Goal: Task Accomplishment & Management: Use online tool/utility

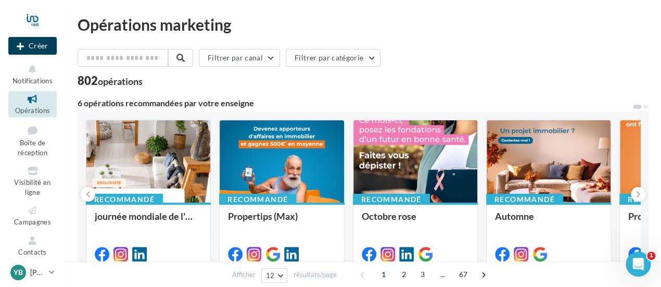
click at [49, 39] on button "Créer" at bounding box center [32, 46] width 48 height 18
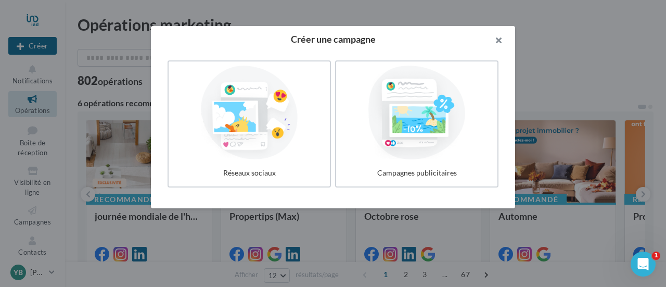
click at [498, 37] on button "button" at bounding box center [495, 41] width 42 height 31
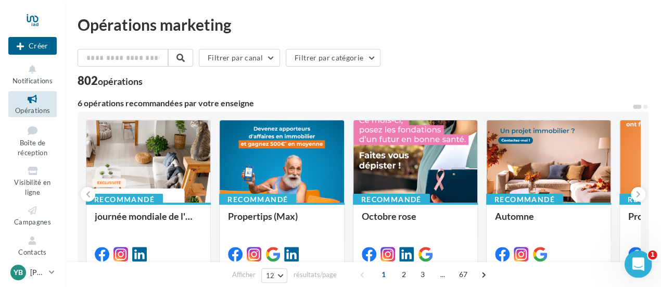
click at [640, 252] on div "Ouvrir le Messenger Intercom" at bounding box center [636, 262] width 34 height 34
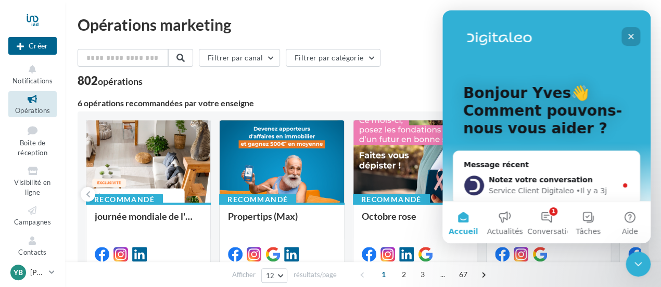
click at [631, 36] on icon "Fermer" at bounding box center [631, 37] width 6 height 6
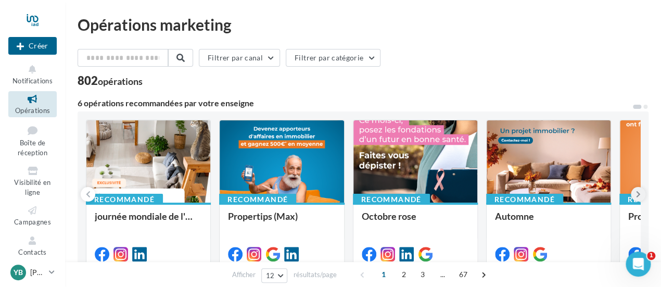
click at [637, 198] on icon at bounding box center [638, 194] width 5 height 10
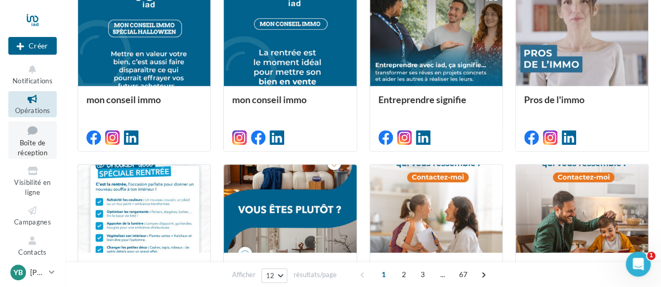
scroll to position [260, 0]
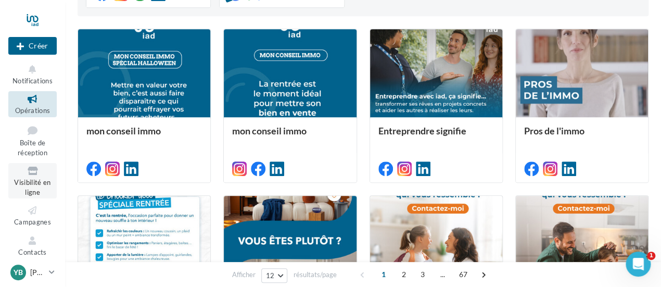
click at [30, 177] on link "Visibilité en ligne" at bounding box center [32, 180] width 48 height 35
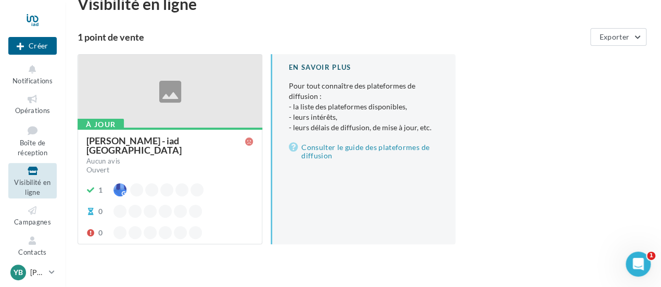
scroll to position [40, 0]
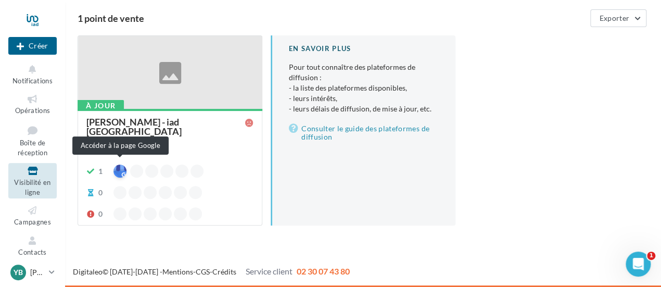
click at [117, 166] on div at bounding box center [119, 170] width 13 height 13
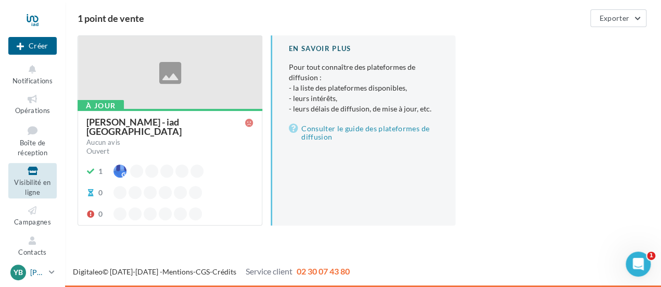
click at [44, 273] on p "[PERSON_NAME]" at bounding box center [37, 272] width 15 height 10
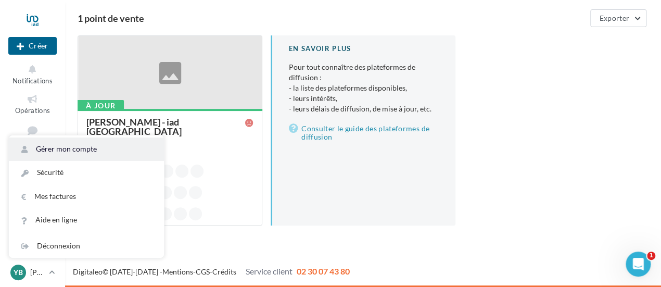
click at [63, 149] on link "Gérer mon compte" at bounding box center [86, 148] width 155 height 23
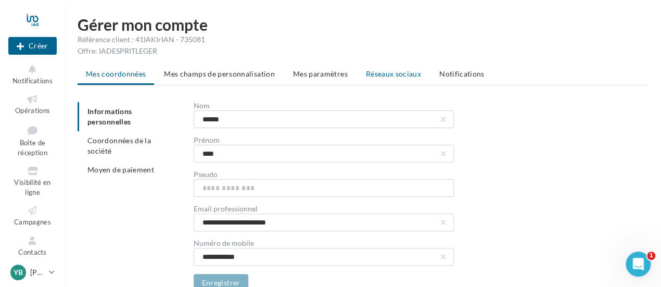
click at [384, 75] on span "Réseaux sociaux" at bounding box center [393, 73] width 55 height 9
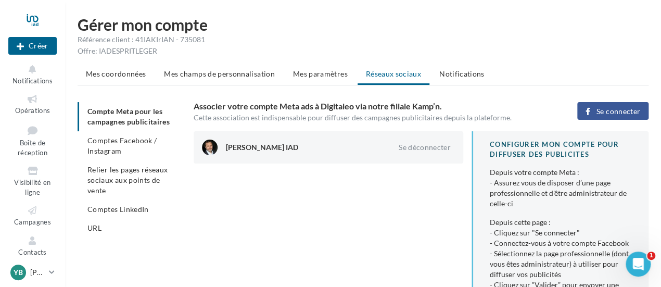
click at [111, 142] on span "Comptes Facebook / Instagram" at bounding box center [121, 145] width 69 height 19
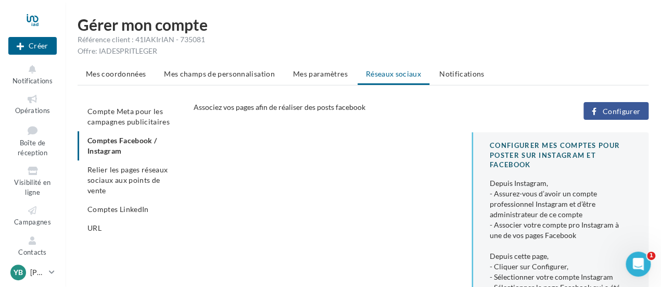
click at [619, 111] on span "Configurer" at bounding box center [621, 111] width 38 height 8
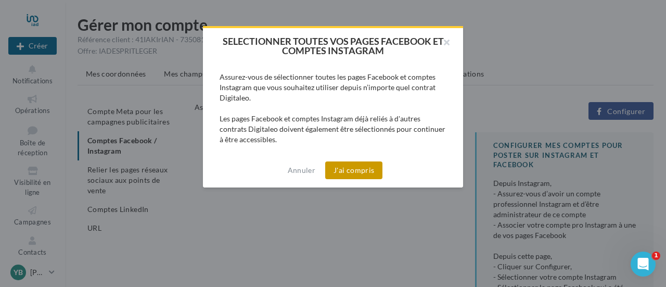
click at [353, 170] on button "J'ai compris" at bounding box center [353, 170] width 57 height 18
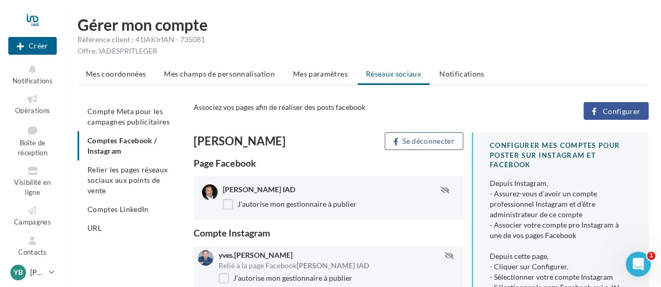
scroll to position [52, 0]
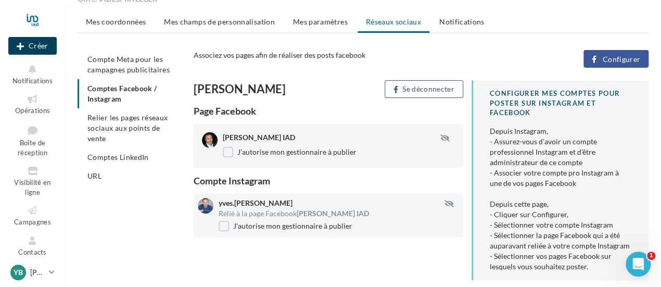
click at [37, 42] on button "Créer" at bounding box center [32, 46] width 48 height 18
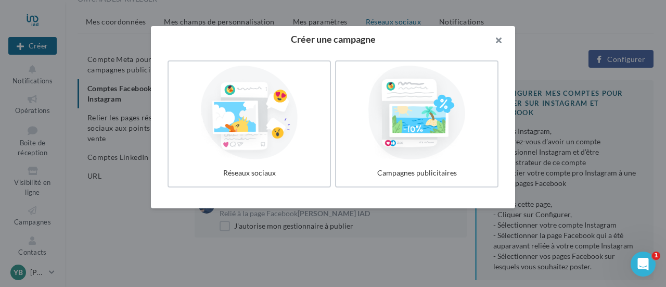
click at [498, 41] on button "button" at bounding box center [495, 41] width 42 height 31
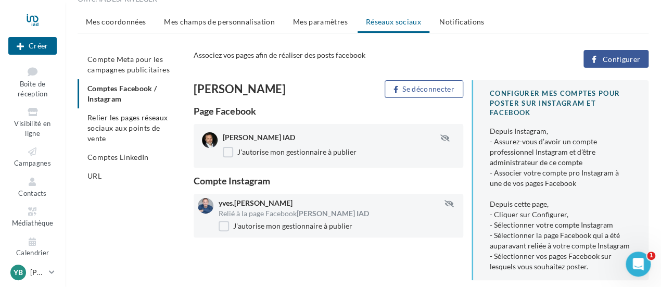
scroll to position [67, 0]
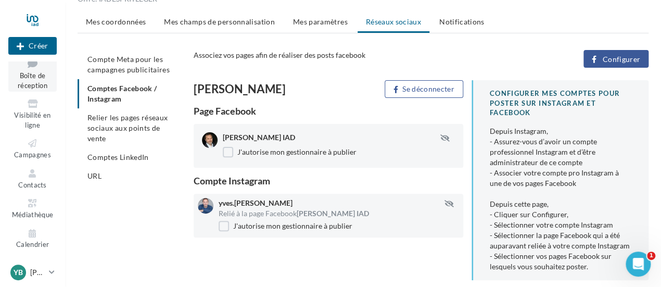
click at [32, 81] on link "Boîte de réception" at bounding box center [32, 73] width 48 height 38
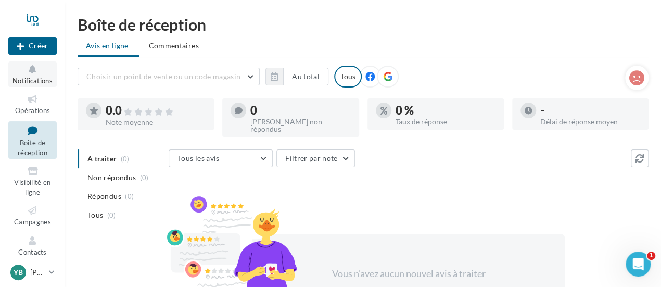
click at [26, 80] on span "Notifications" at bounding box center [32, 81] width 40 height 8
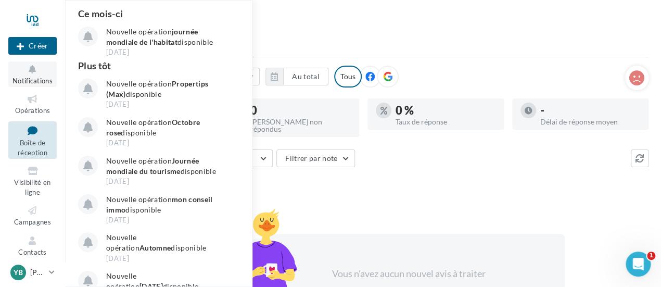
click at [37, 74] on icon at bounding box center [32, 69] width 42 height 12
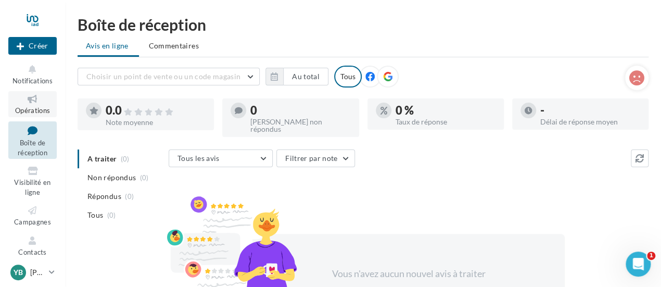
click at [34, 111] on span "Opérations" at bounding box center [32, 110] width 35 height 8
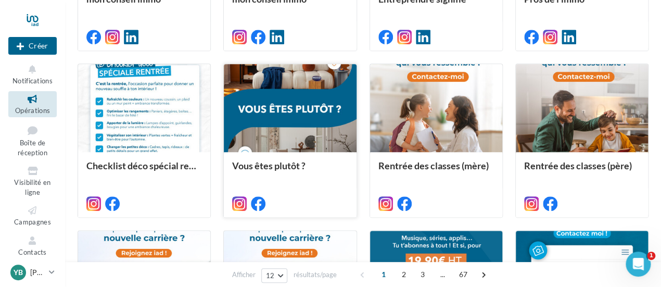
scroll to position [416, 0]
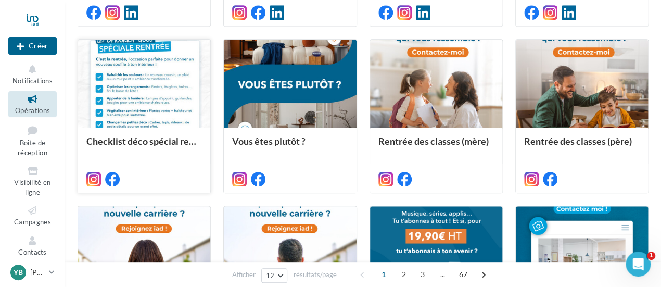
click at [144, 89] on div at bounding box center [144, 84] width 132 height 89
click at [155, 73] on div at bounding box center [144, 84] width 132 height 89
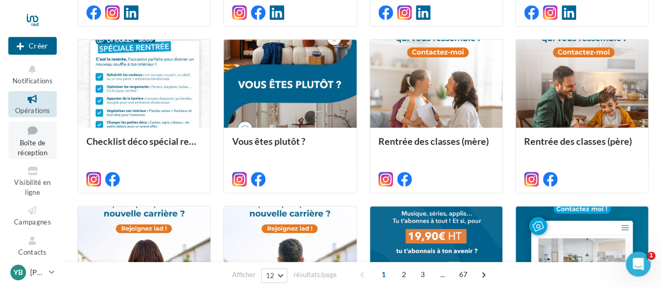
click at [34, 144] on span "Boîte de réception" at bounding box center [33, 147] width 30 height 18
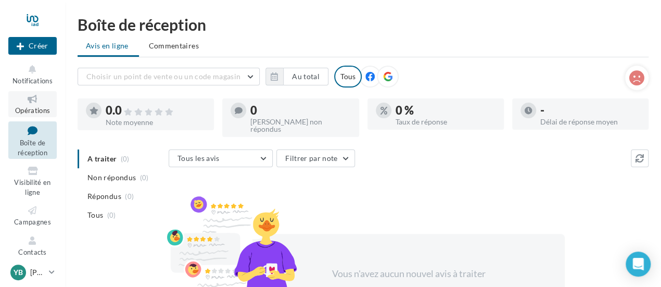
click at [34, 101] on icon at bounding box center [32, 99] width 42 height 12
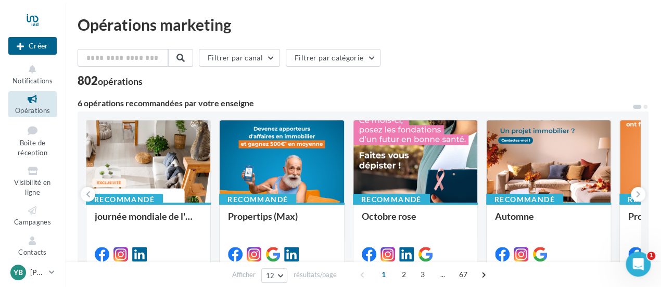
click at [640, 265] on icon "Ouvrir le Messenger Intercom" at bounding box center [638, 264] width 17 height 17
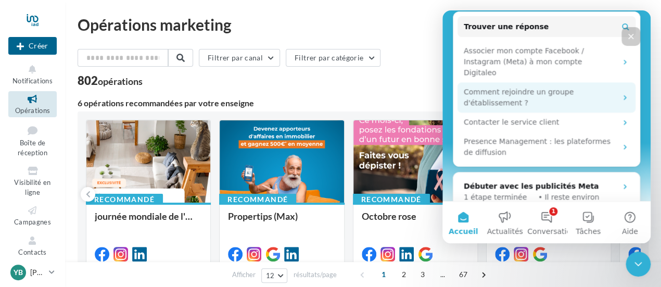
scroll to position [452, 0]
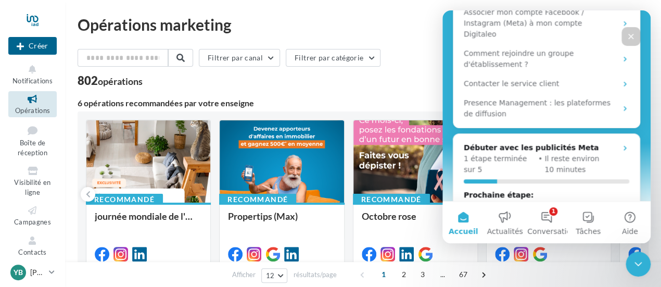
click at [631, 35] on icon "Fermer" at bounding box center [631, 36] width 8 height 8
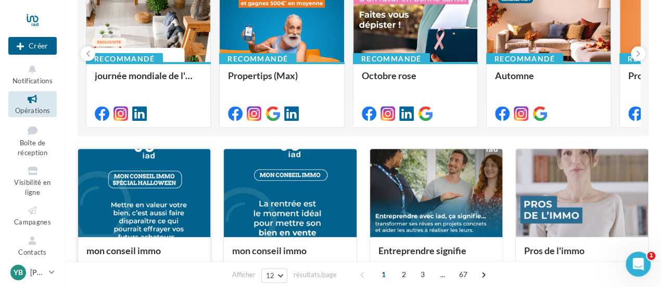
scroll to position [156, 0]
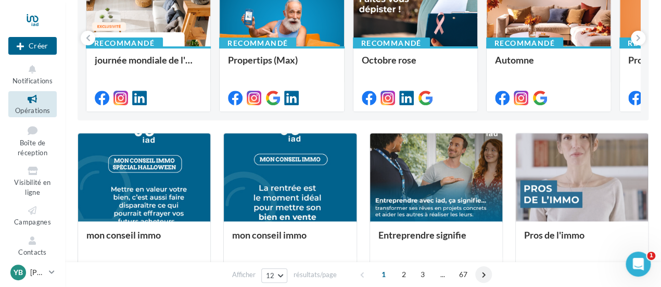
click at [483, 274] on span at bounding box center [483, 274] width 17 height 17
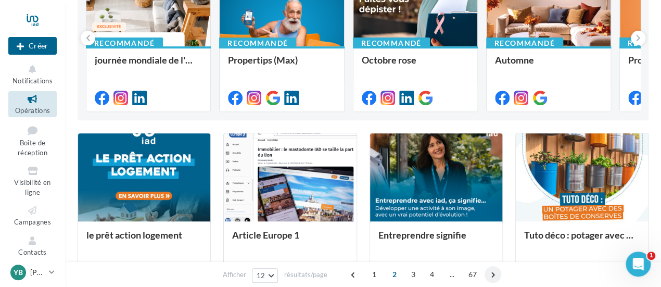
click at [483, 274] on div "1 2 3 4 ... 67" at bounding box center [424, 274] width 158 height 17
click at [493, 273] on span at bounding box center [493, 274] width 17 height 17
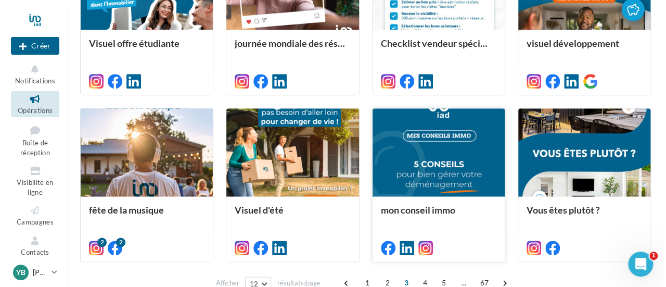
scroll to position [576, 0]
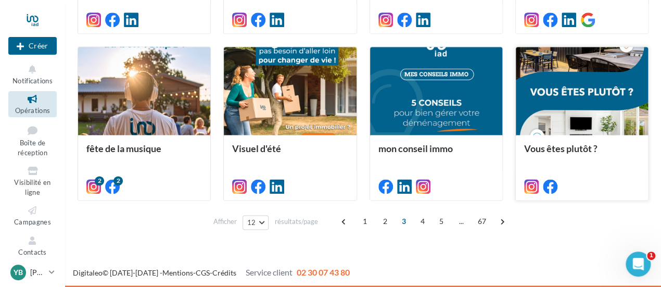
click at [584, 104] on div at bounding box center [582, 91] width 132 height 89
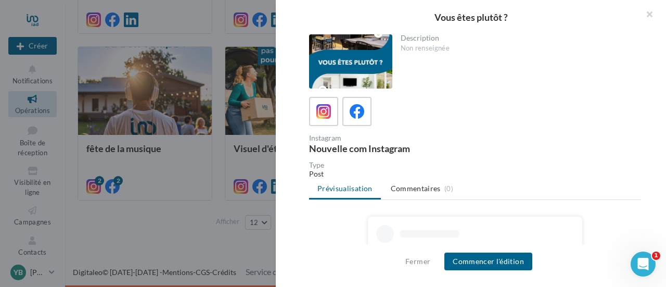
click at [356, 56] on div at bounding box center [350, 61] width 83 height 54
click at [349, 189] on ul "Prévisualisation Commentaires (0)" at bounding box center [475, 189] width 332 height 21
click at [348, 68] on div at bounding box center [350, 61] width 83 height 54
click at [487, 262] on button "Commencer l'édition" at bounding box center [488, 261] width 88 height 18
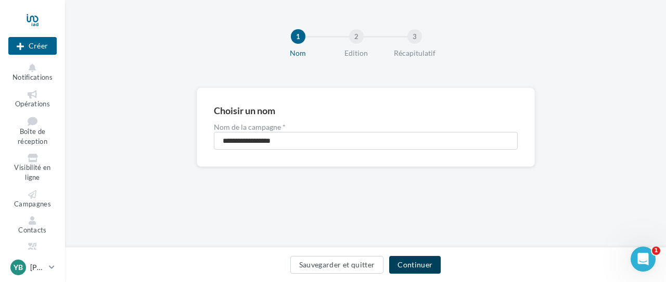
click at [410, 262] on button "Continuer" at bounding box center [415, 265] width 52 height 18
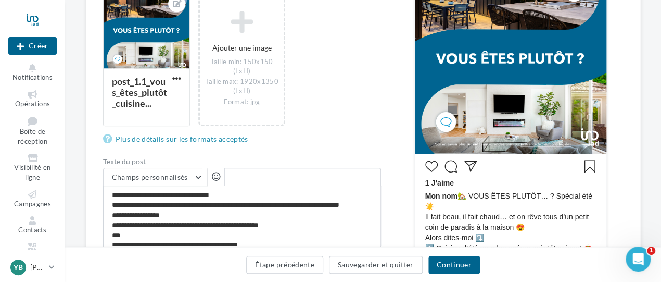
scroll to position [260, 0]
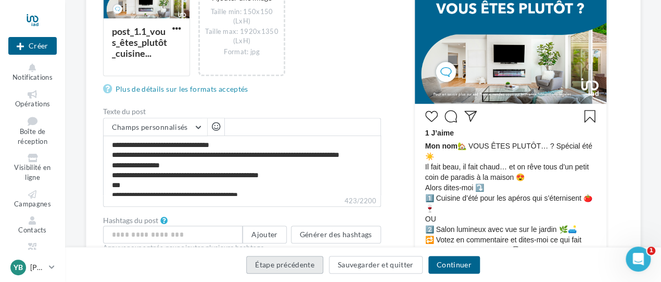
click at [299, 263] on button "Étape précédente" at bounding box center [284, 265] width 77 height 18
